Goal: Navigation & Orientation: Find specific page/section

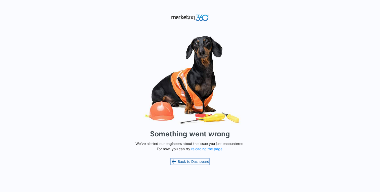
click at [186, 160] on link "Back to Dashboard" at bounding box center [189, 161] width 39 height 6
click at [205, 150] on button "reloading the page" at bounding box center [206, 149] width 31 height 4
